Goal: Information Seeking & Learning: Learn about a topic

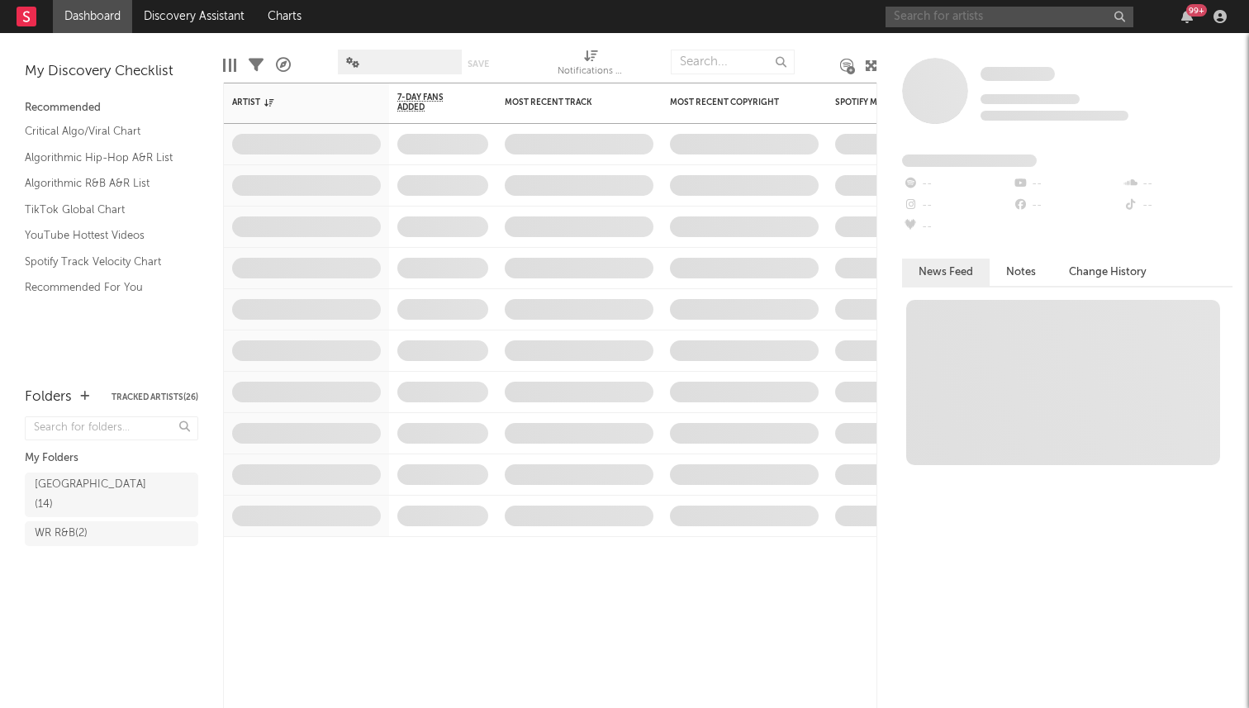
click at [966, 21] on input "text" at bounding box center [1010, 17] width 248 height 21
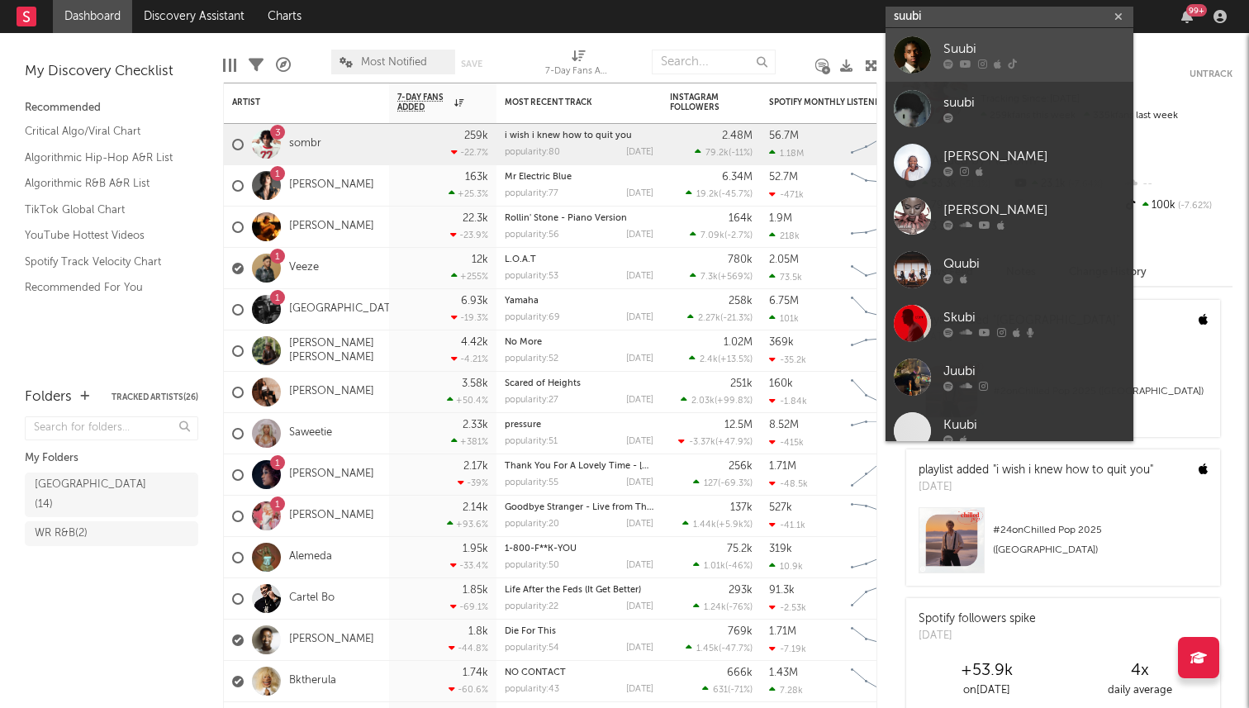
type input "suubi"
click at [973, 37] on link "Suubi" at bounding box center [1010, 55] width 248 height 54
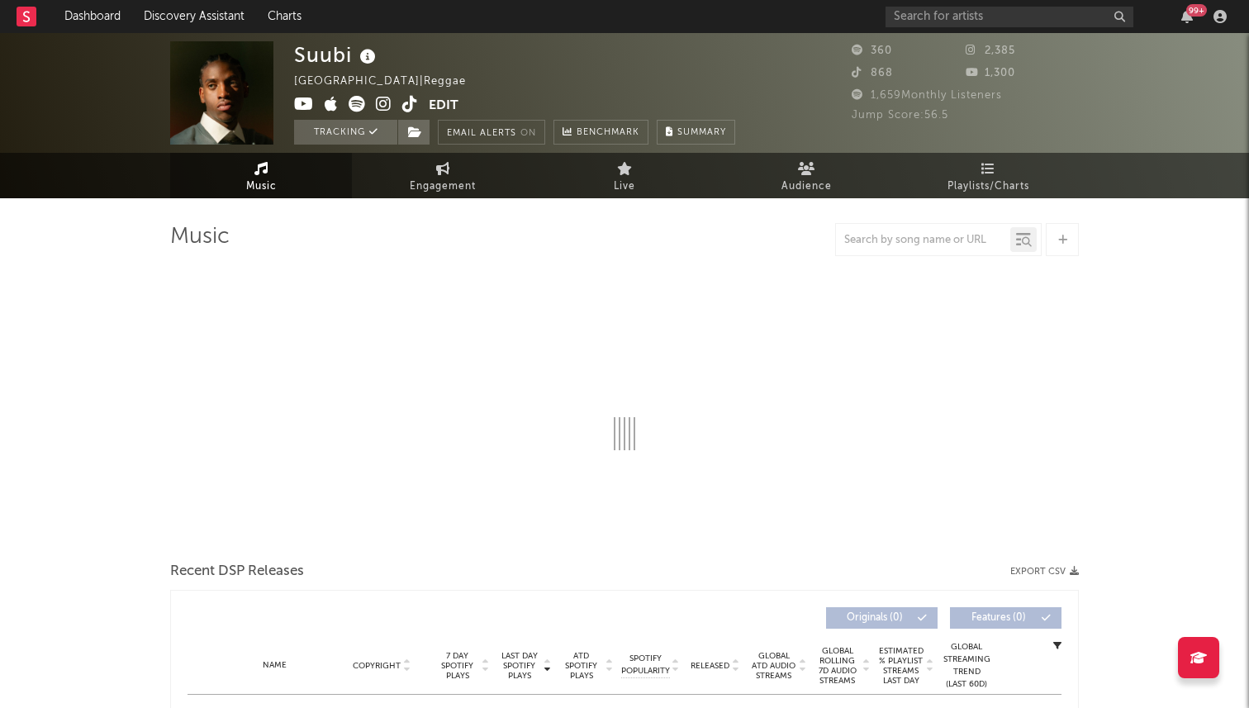
select select "6m"
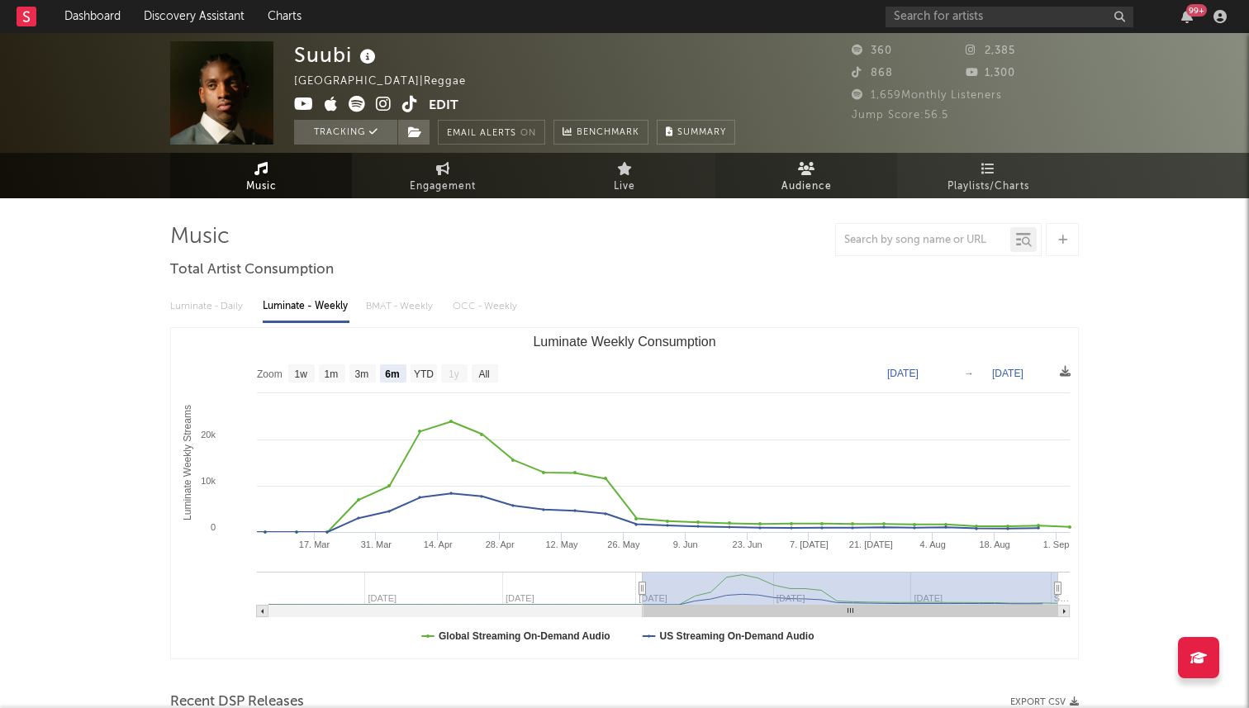
click at [812, 174] on icon at bounding box center [806, 168] width 17 height 13
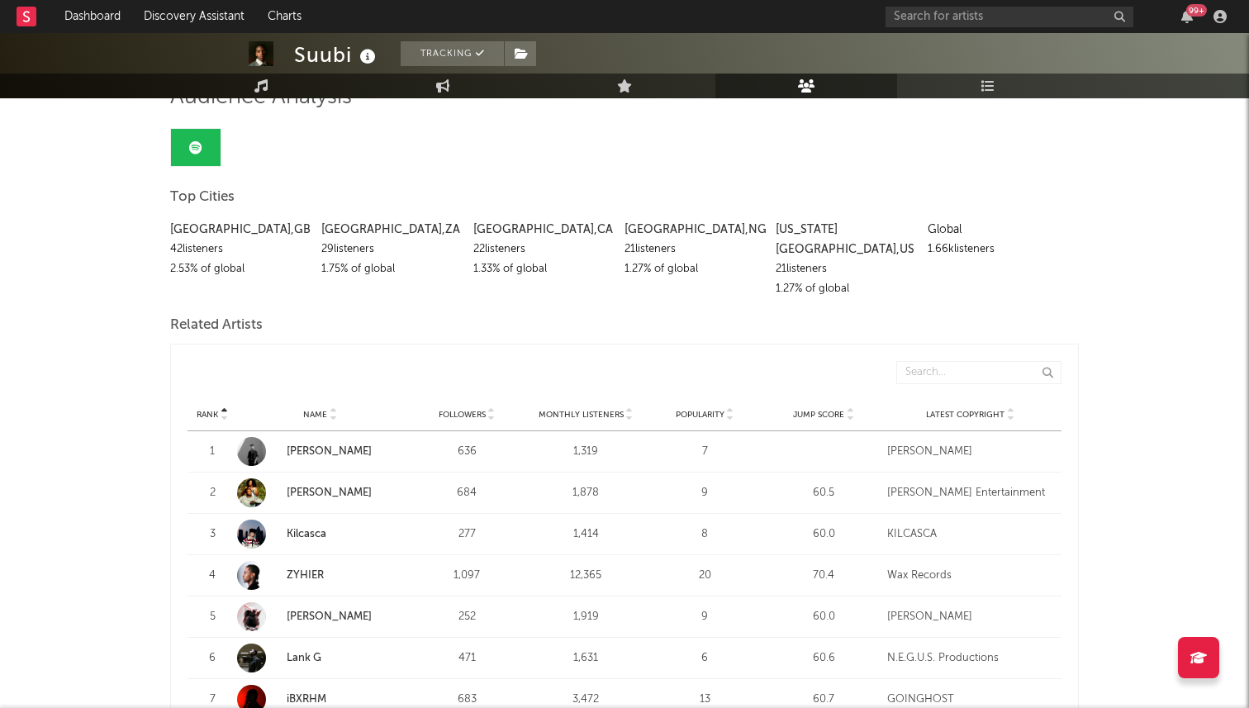
scroll to position [99, 0]
